Goal: Task Accomplishment & Management: Use online tool/utility

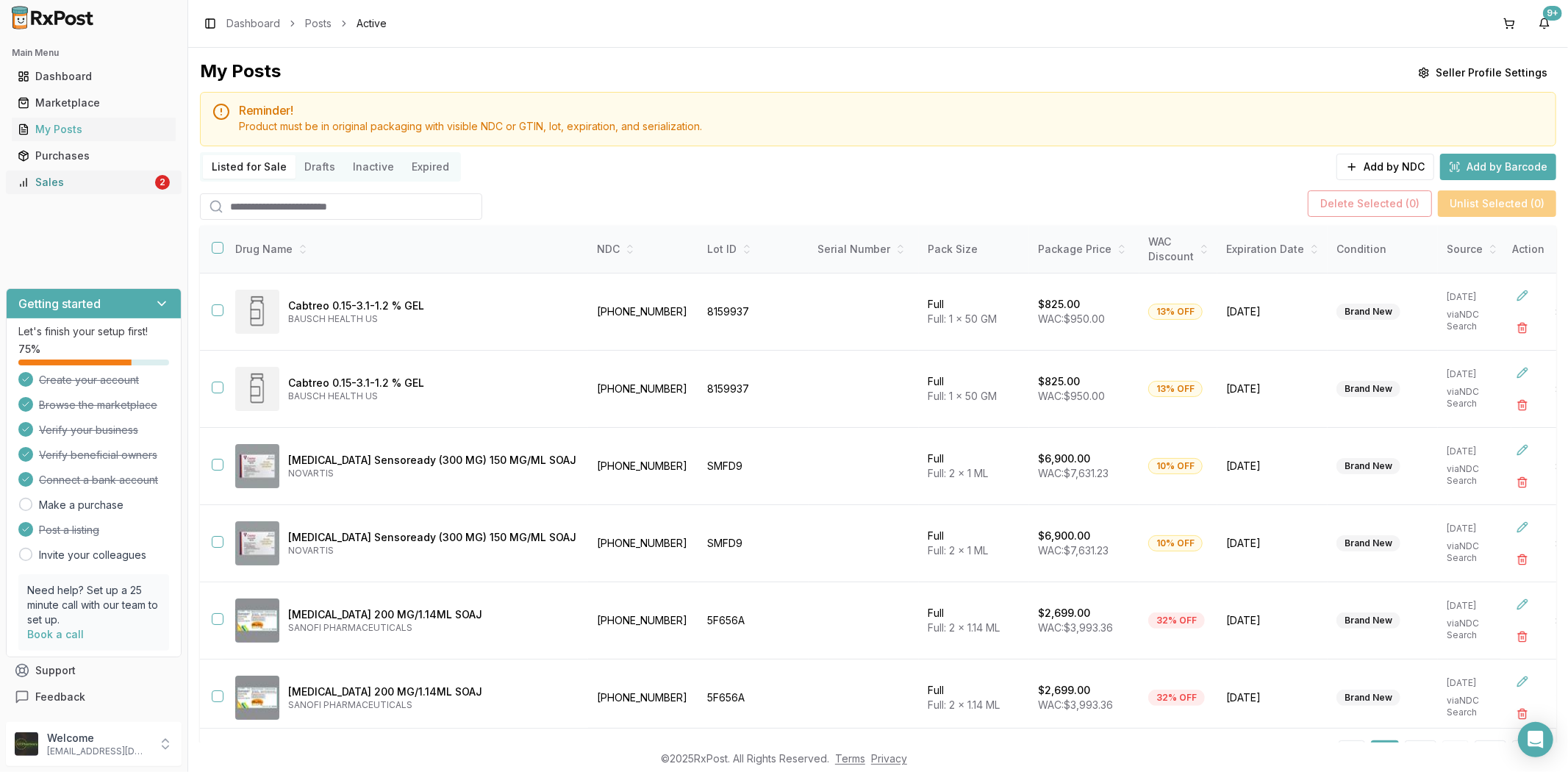
drag, startPoint x: 0, startPoint y: 0, endPoint x: 56, endPoint y: 176, distance: 184.7
click at [56, 176] on div "Sales" at bounding box center [85, 182] width 134 height 15
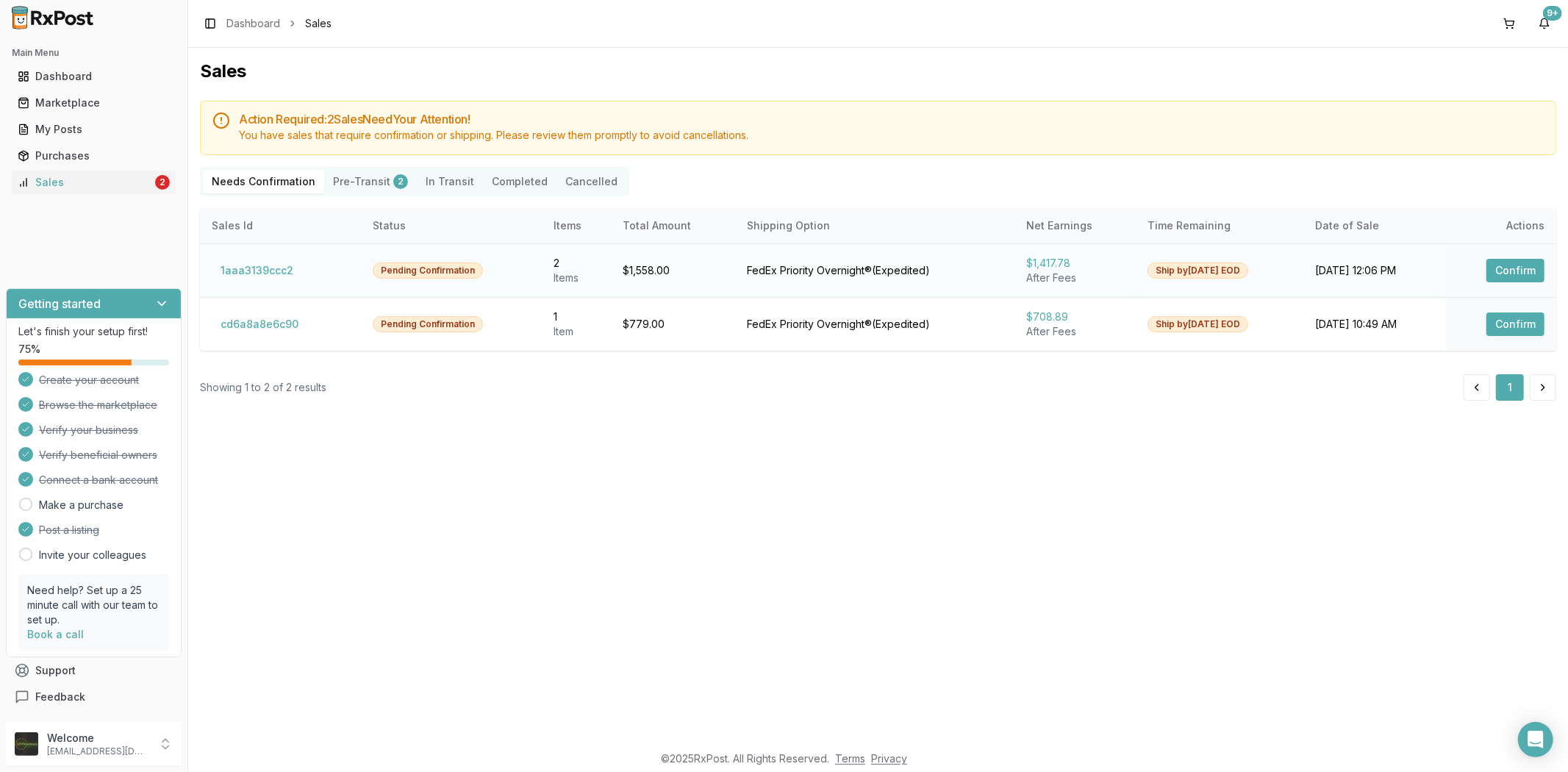
drag, startPoint x: 1523, startPoint y: 272, endPoint x: 1512, endPoint y: 279, distance: 13.0
click at [1523, 273] on button "Confirm" at bounding box center [1515, 270] width 58 height 23
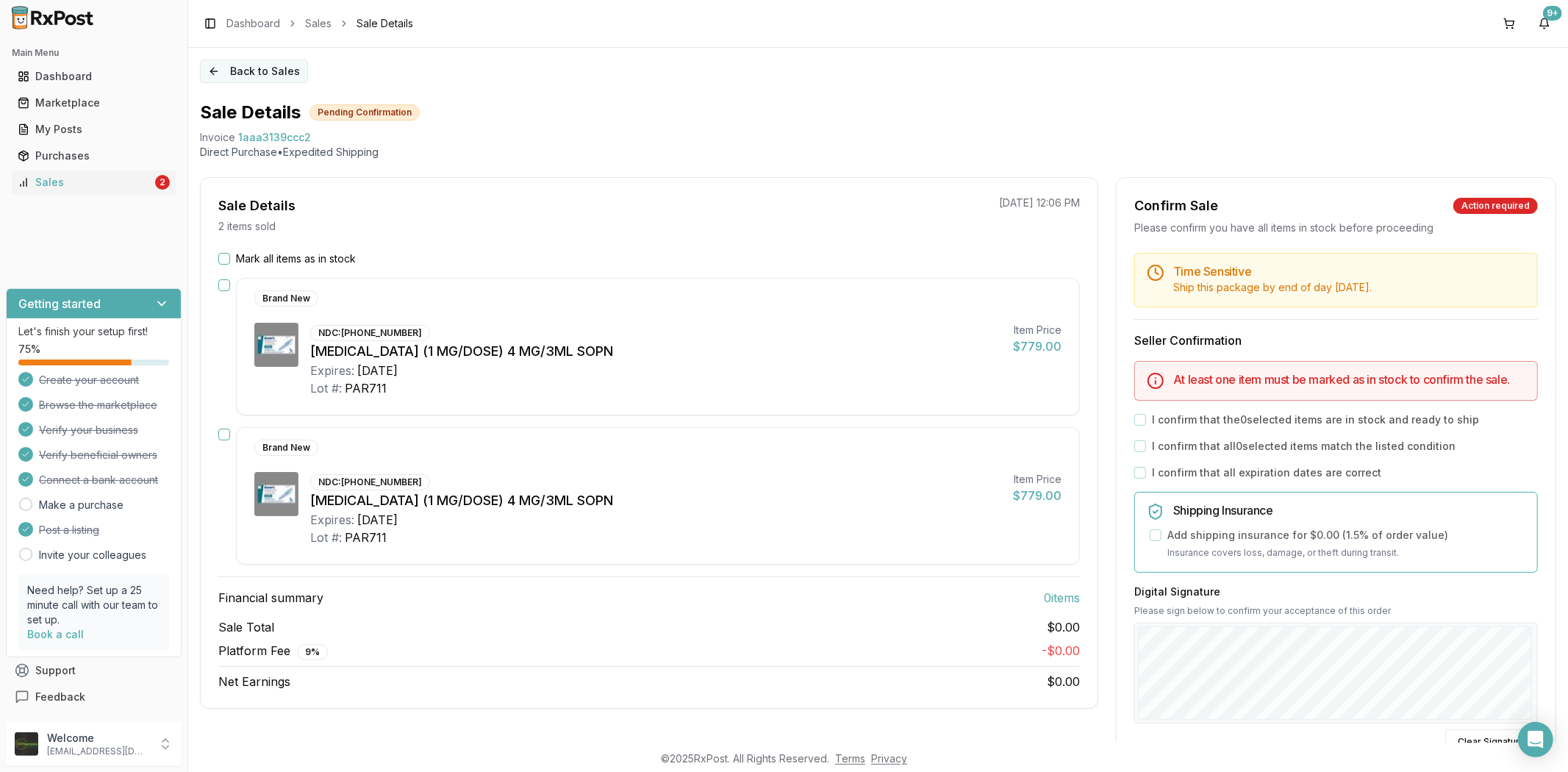
click at [217, 67] on button "Back to Sales" at bounding box center [253, 71] width 108 height 23
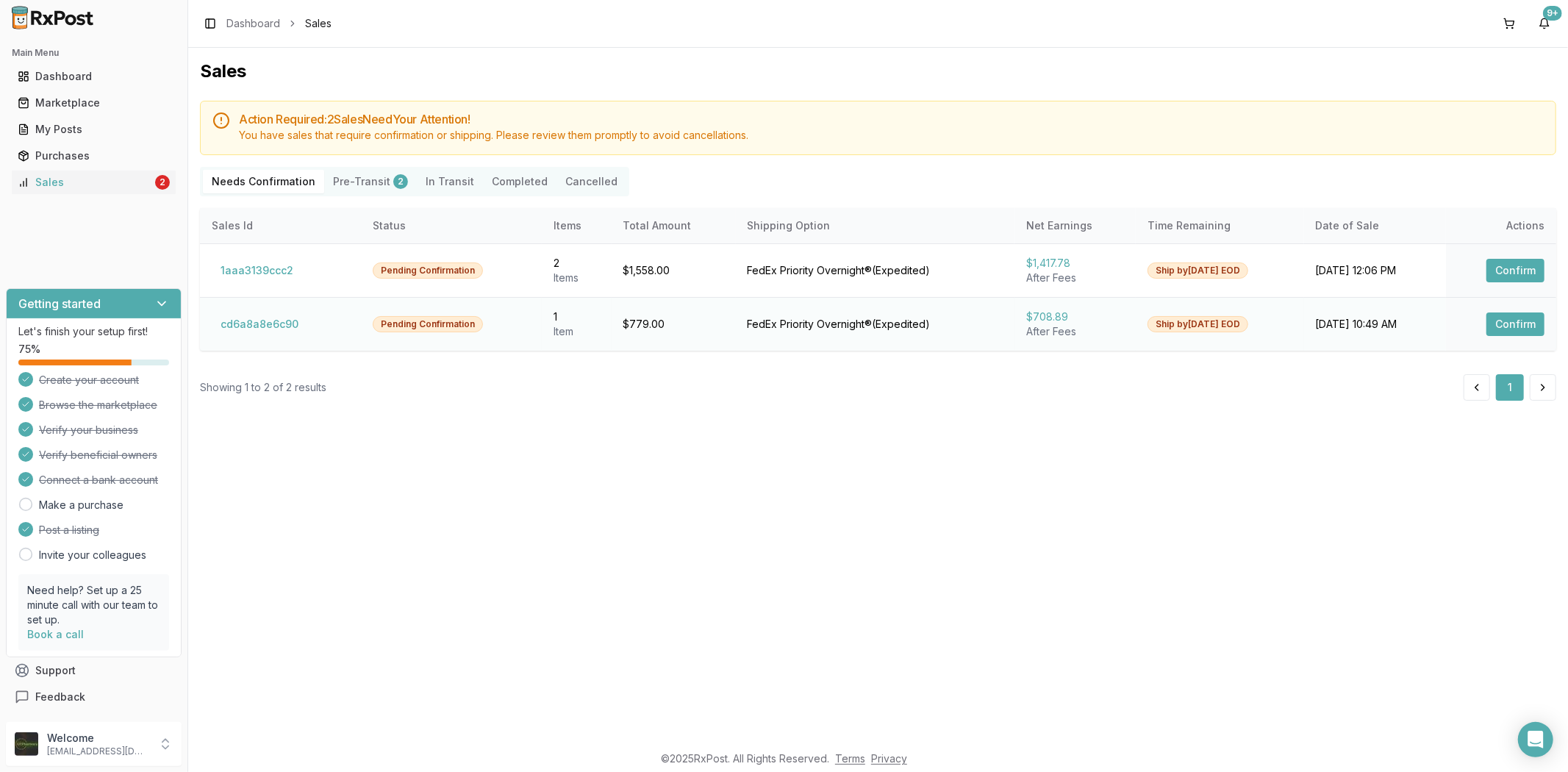
click at [1529, 321] on button "Confirm" at bounding box center [1515, 324] width 58 height 23
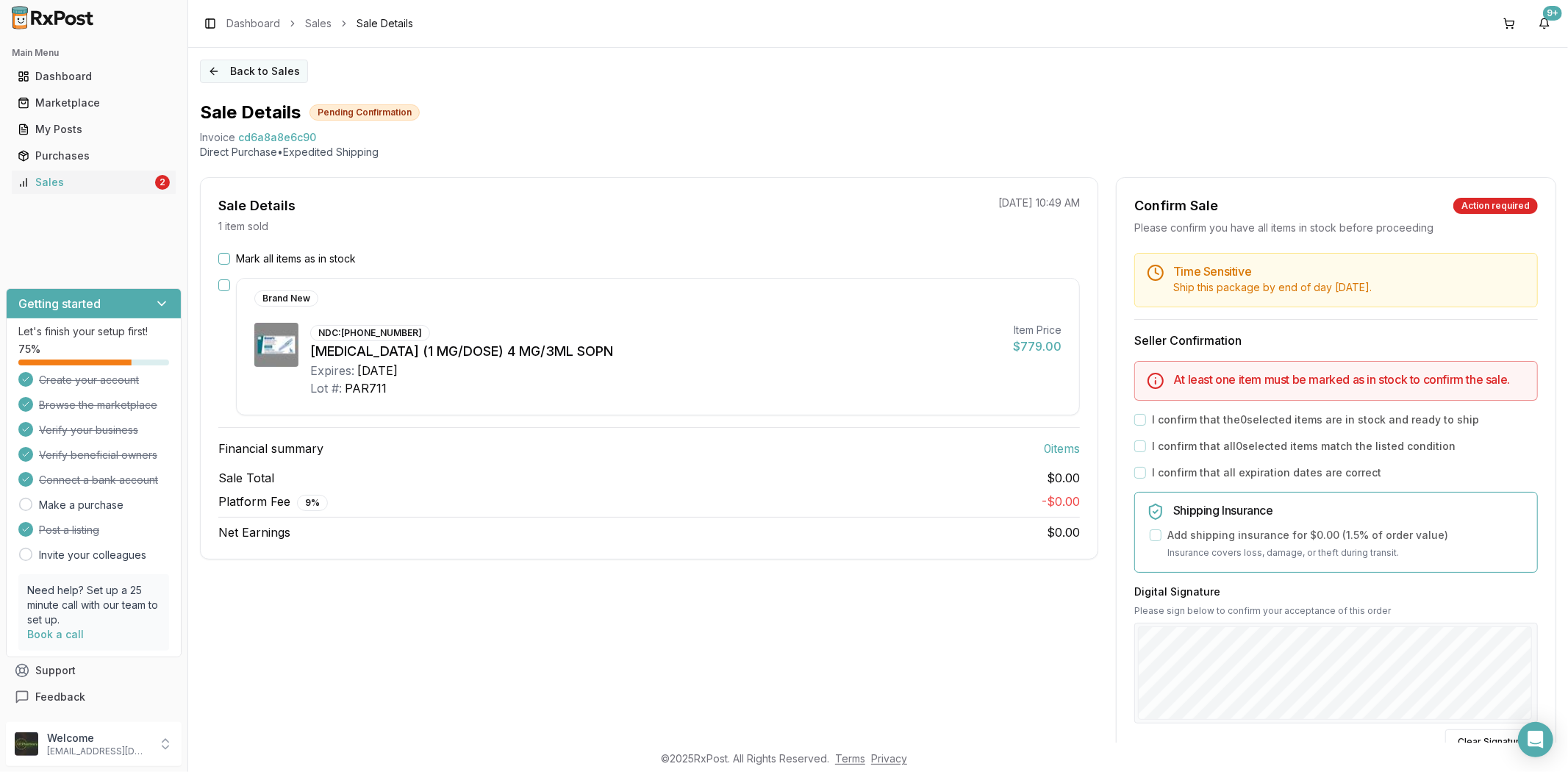
click at [216, 67] on button "Back to Sales" at bounding box center [253, 71] width 108 height 23
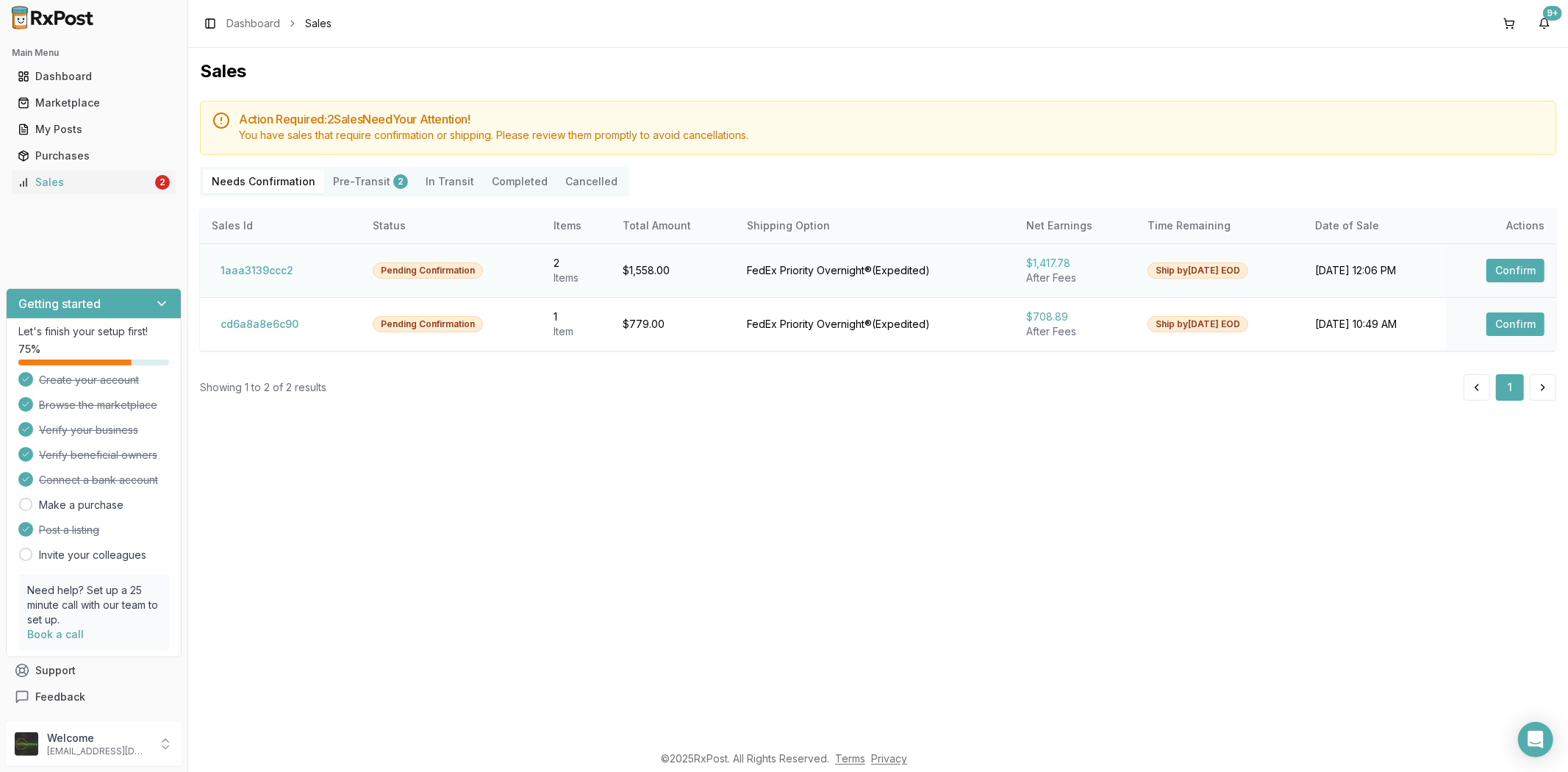
drag, startPoint x: 1511, startPoint y: 267, endPoint x: 1503, endPoint y: 262, distance: 9.4
click at [1508, 263] on button "Confirm" at bounding box center [1515, 270] width 58 height 23
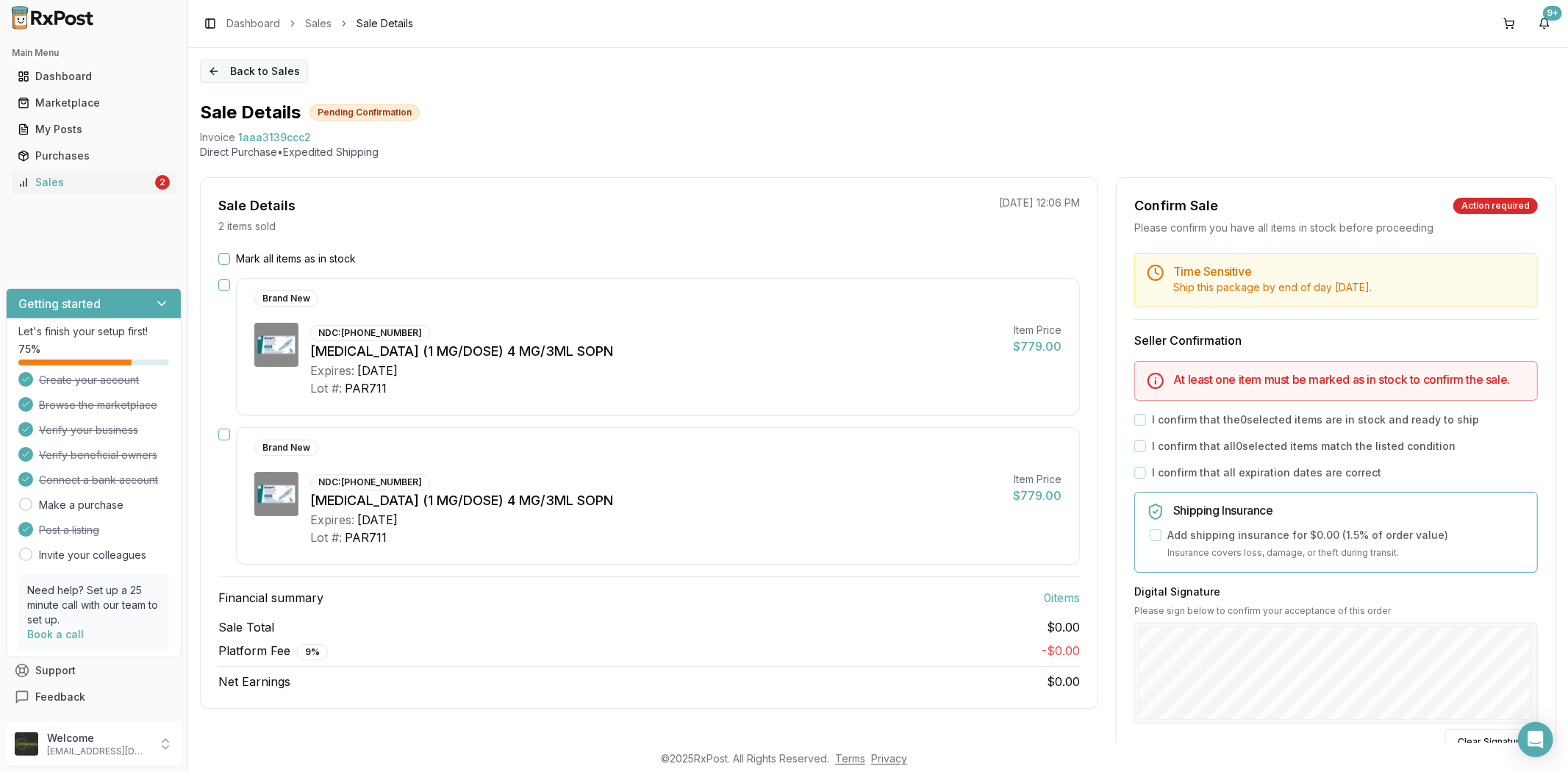
click at [208, 74] on button "Back to Sales" at bounding box center [253, 71] width 108 height 23
